Goal: Navigation & Orientation: Find specific page/section

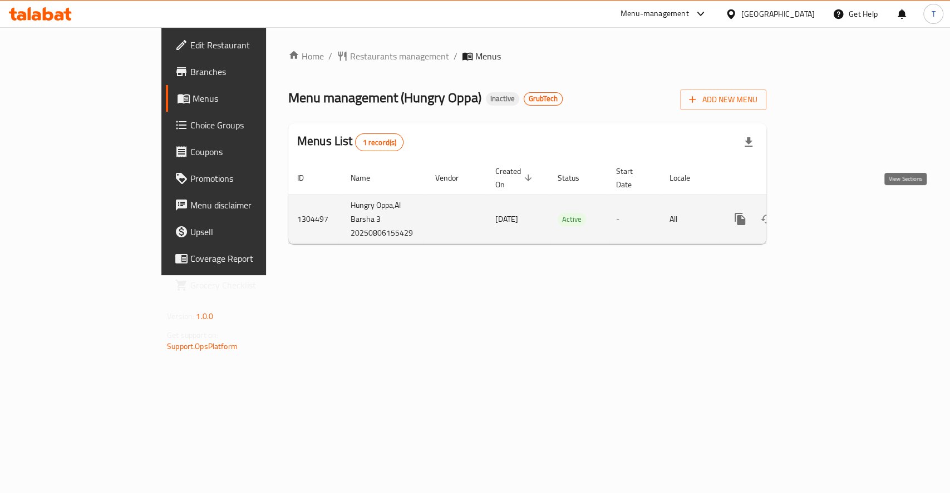
click at [827, 213] on icon "enhanced table" at bounding box center [819, 219] width 13 height 13
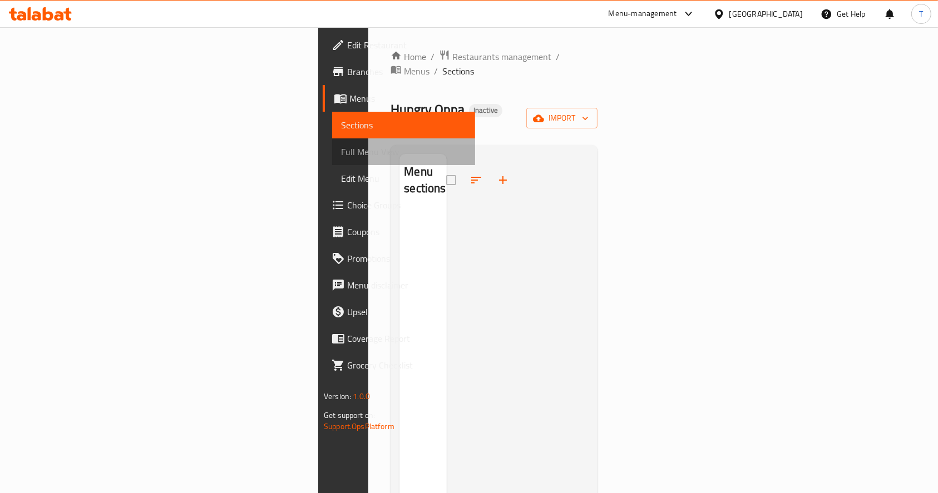
click at [341, 149] on span "Full Menu View" at bounding box center [403, 151] width 125 height 13
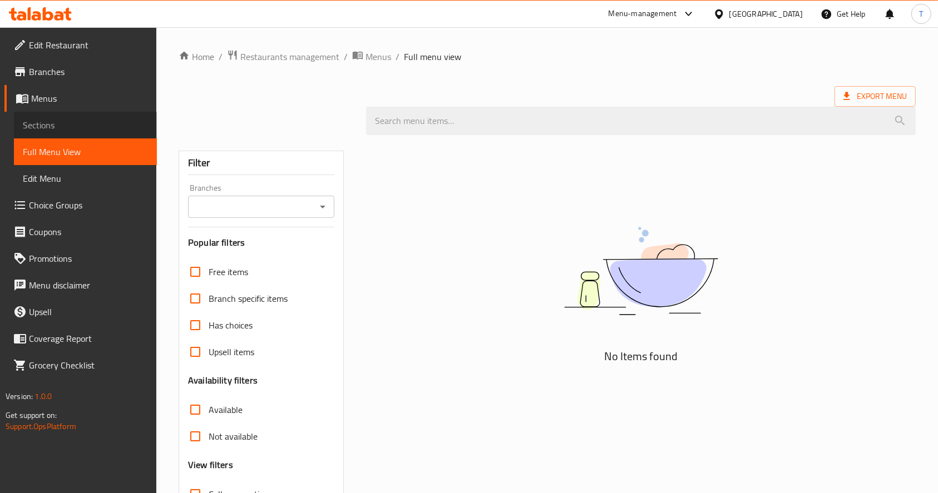
click at [38, 119] on span "Sections" at bounding box center [85, 125] width 125 height 13
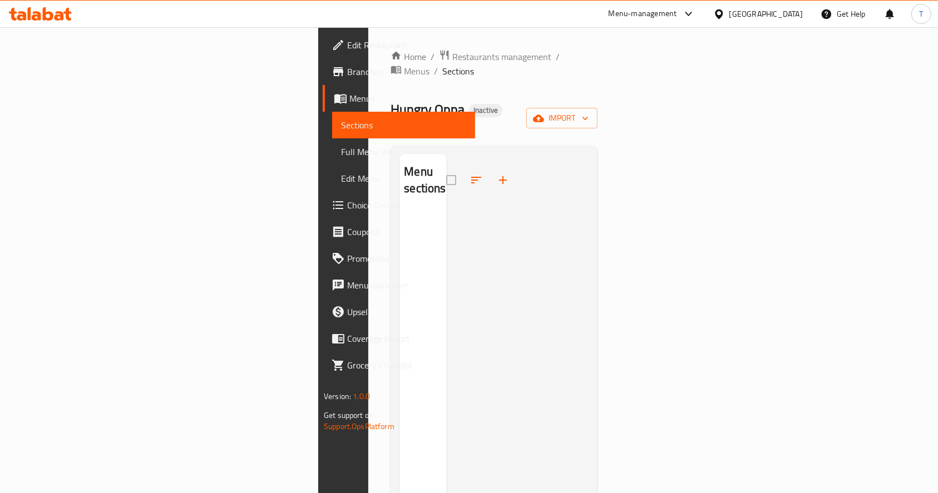
click at [334, 105] on span at bounding box center [342, 98] width 16 height 13
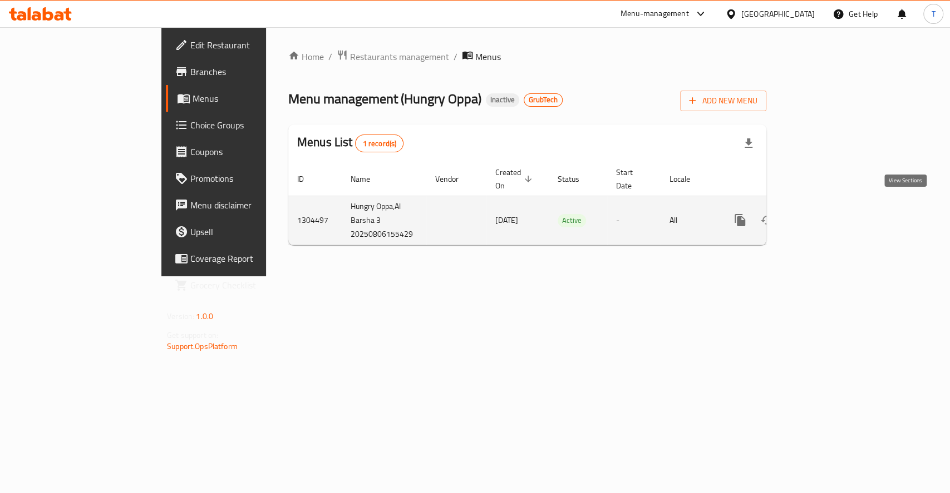
click at [827, 214] on icon "enhanced table" at bounding box center [819, 220] width 13 height 13
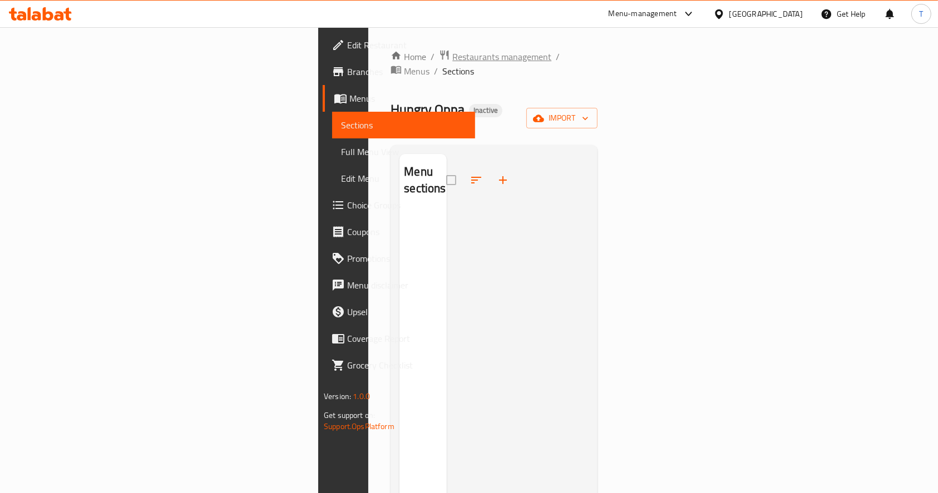
click at [452, 53] on span "Restaurants management" at bounding box center [501, 56] width 99 height 13
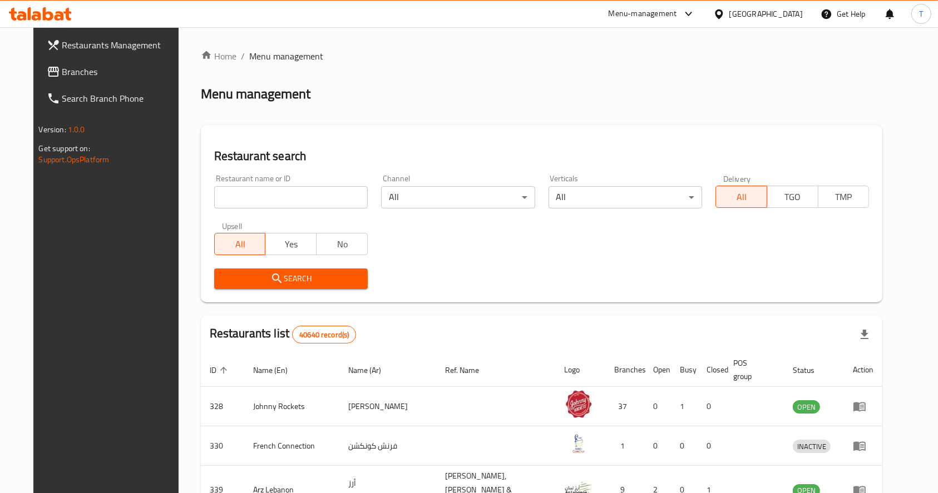
click at [62, 71] on span "Branches" at bounding box center [121, 71] width 119 height 13
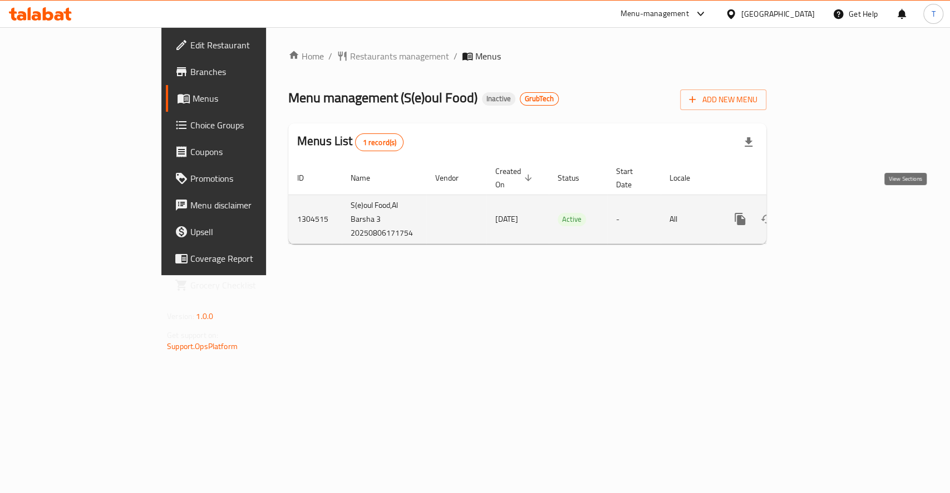
click at [827, 213] on icon "enhanced table" at bounding box center [819, 219] width 13 height 13
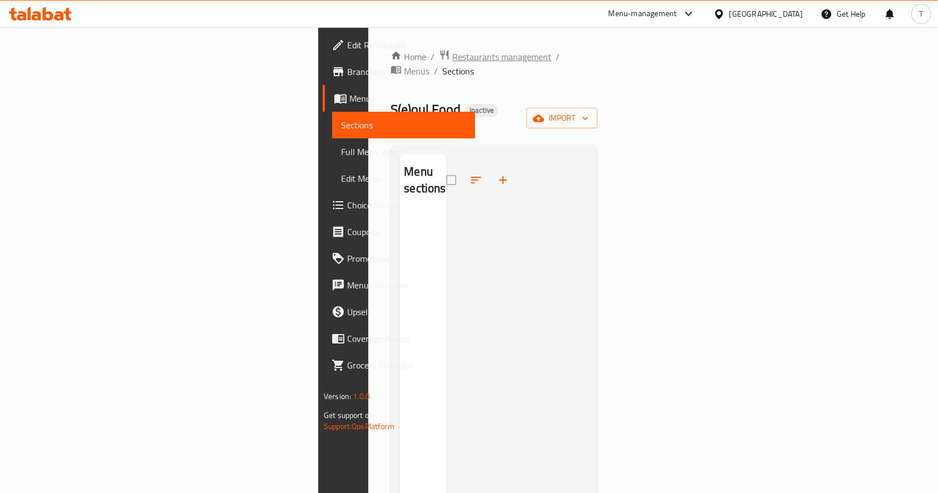
click at [452, 56] on span "Restaurants management" at bounding box center [501, 56] width 99 height 13
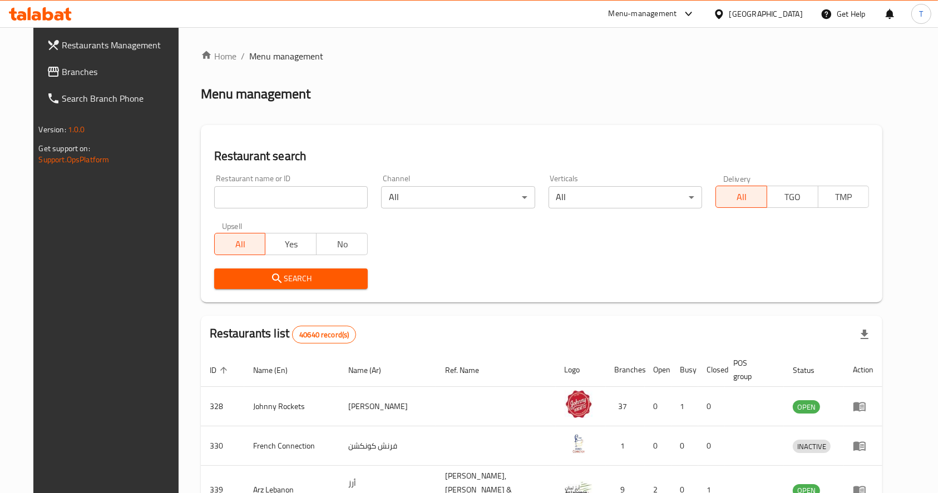
click at [62, 73] on span "Branches" at bounding box center [121, 71] width 119 height 13
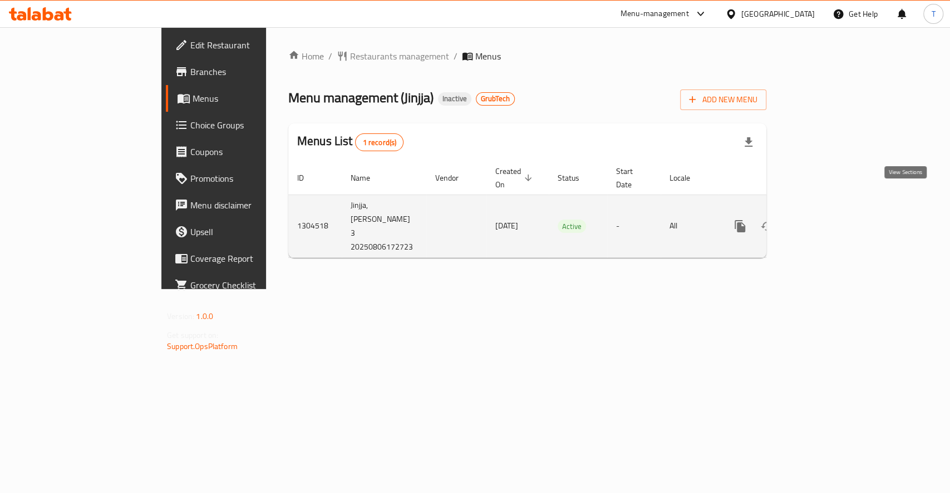
click at [825, 221] on icon "enhanced table" at bounding box center [820, 226] width 10 height 10
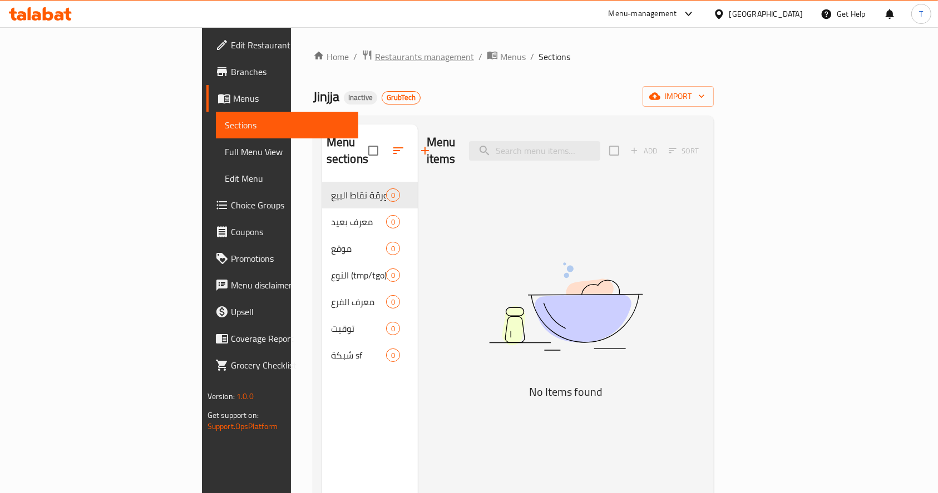
click at [375, 60] on span "Restaurants management" at bounding box center [424, 56] width 99 height 13
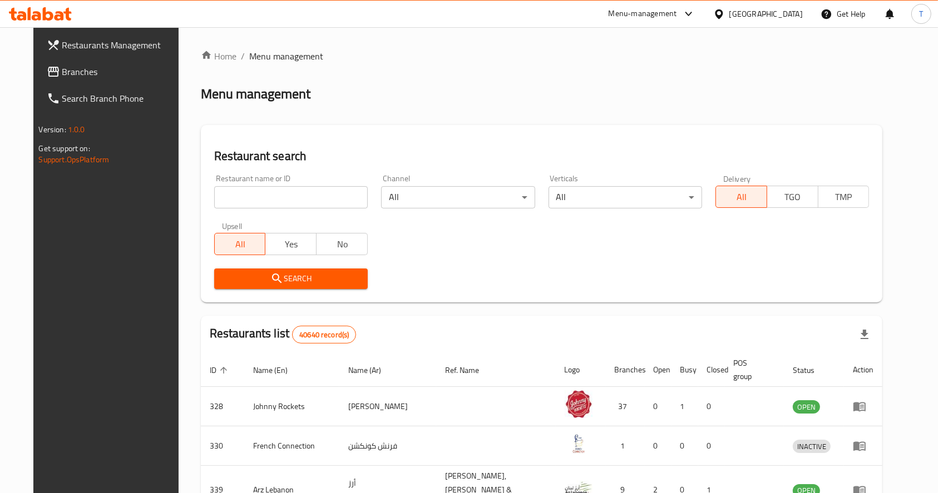
click at [62, 71] on span "Branches" at bounding box center [121, 71] width 119 height 13
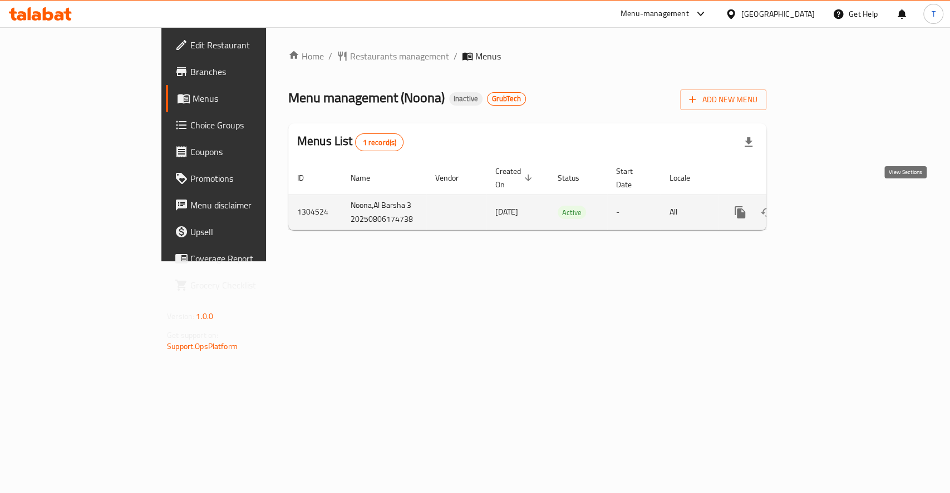
click at [827, 206] on icon "enhanced table" at bounding box center [819, 212] width 13 height 13
